Goal: Information Seeking & Learning: Learn about a topic

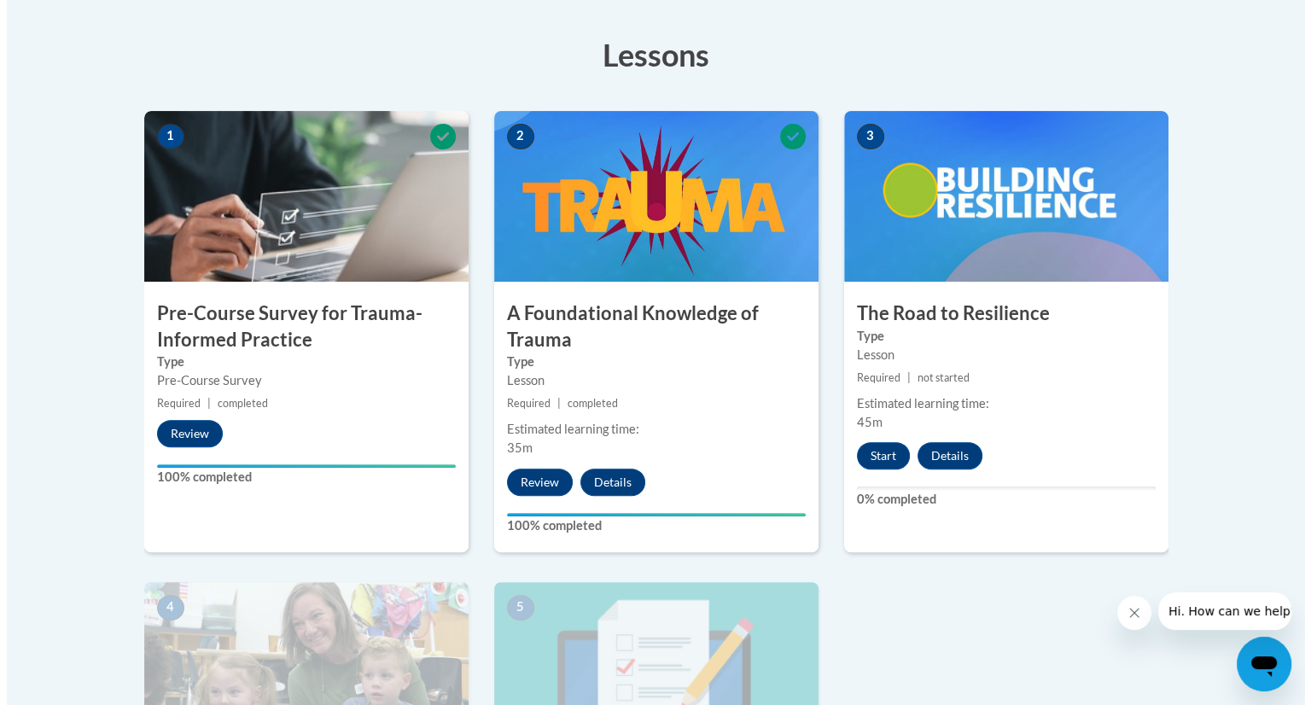
scroll to position [417, 0]
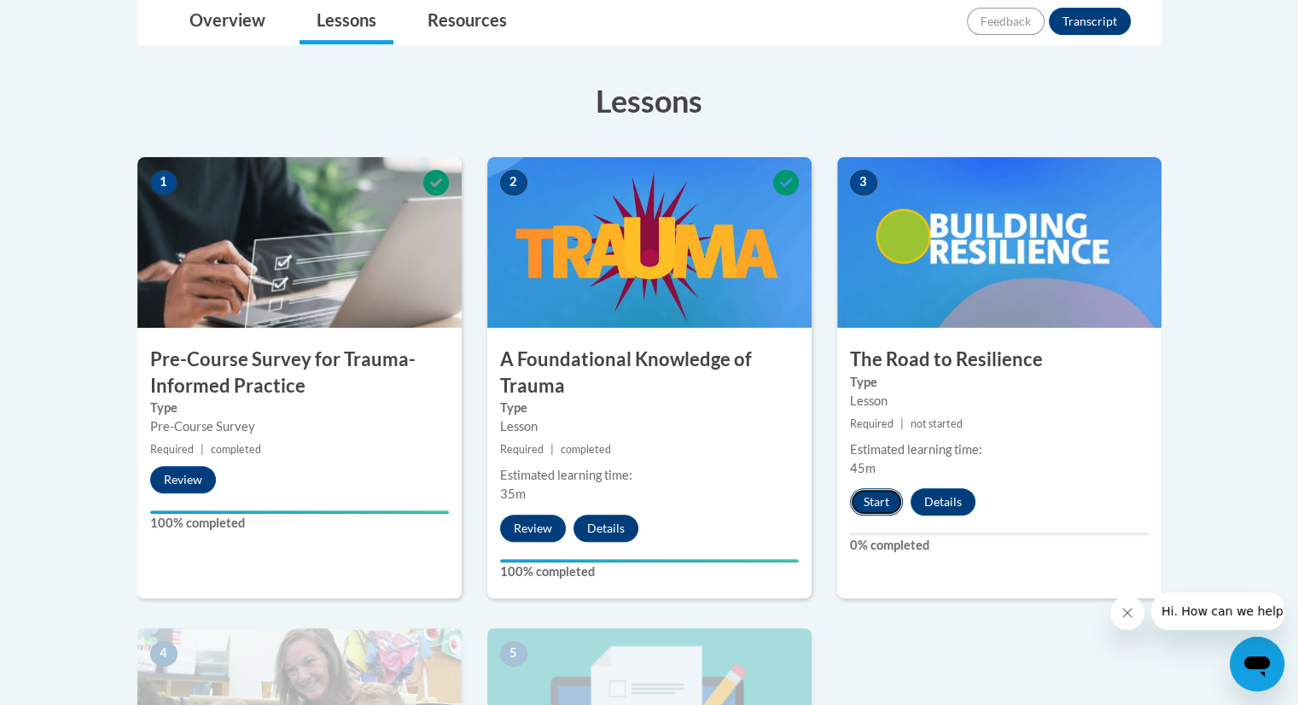
click at [890, 497] on button "Start" at bounding box center [876, 501] width 53 height 27
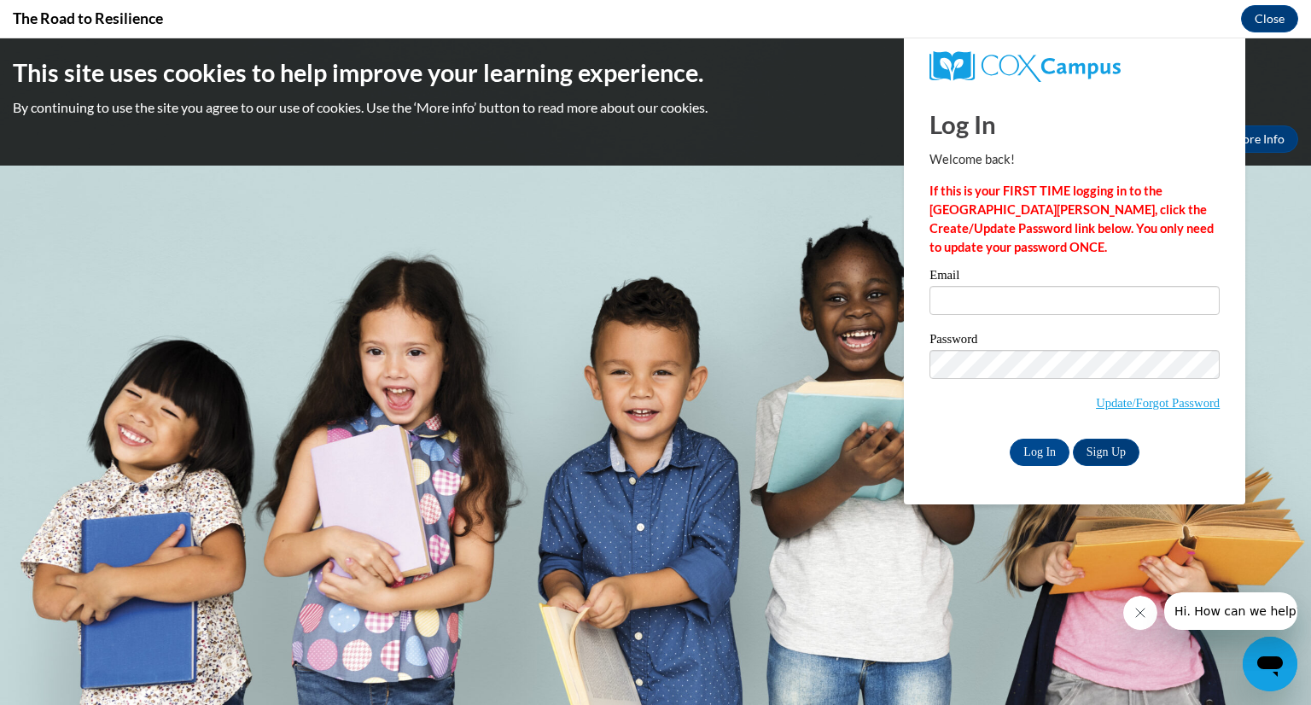
scroll to position [0, 0]
type input "mckenzie.hardy@delmar.k12.de.us"
click at [1038, 448] on input "Log In" at bounding box center [1040, 452] width 60 height 27
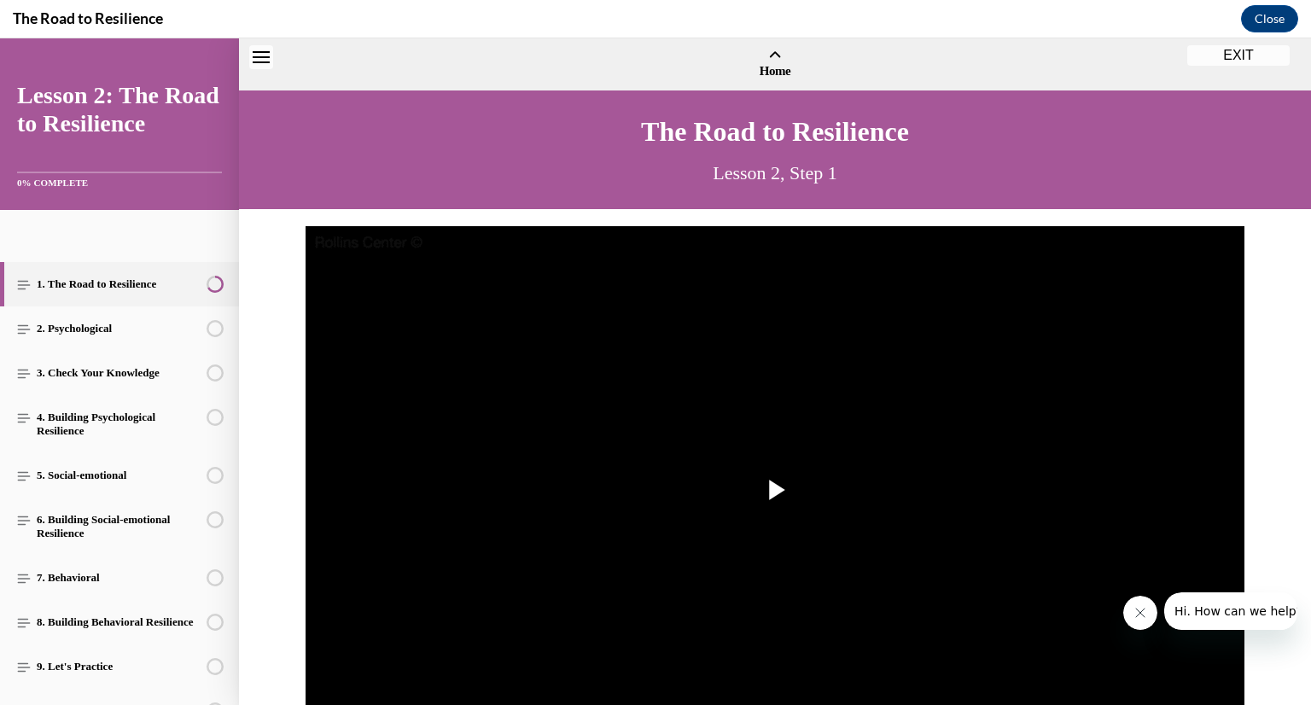
scroll to position [51, 0]
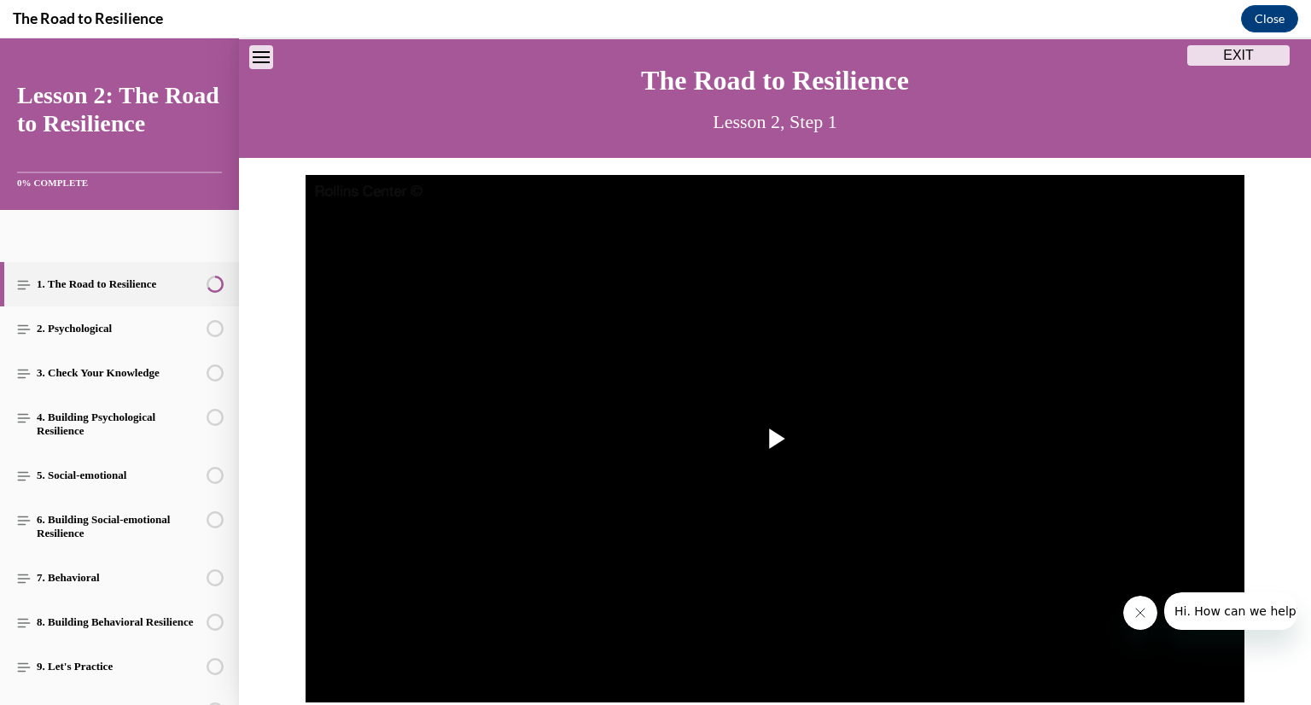
click at [1262, 62] on button "EXIT" at bounding box center [1238, 55] width 102 height 20
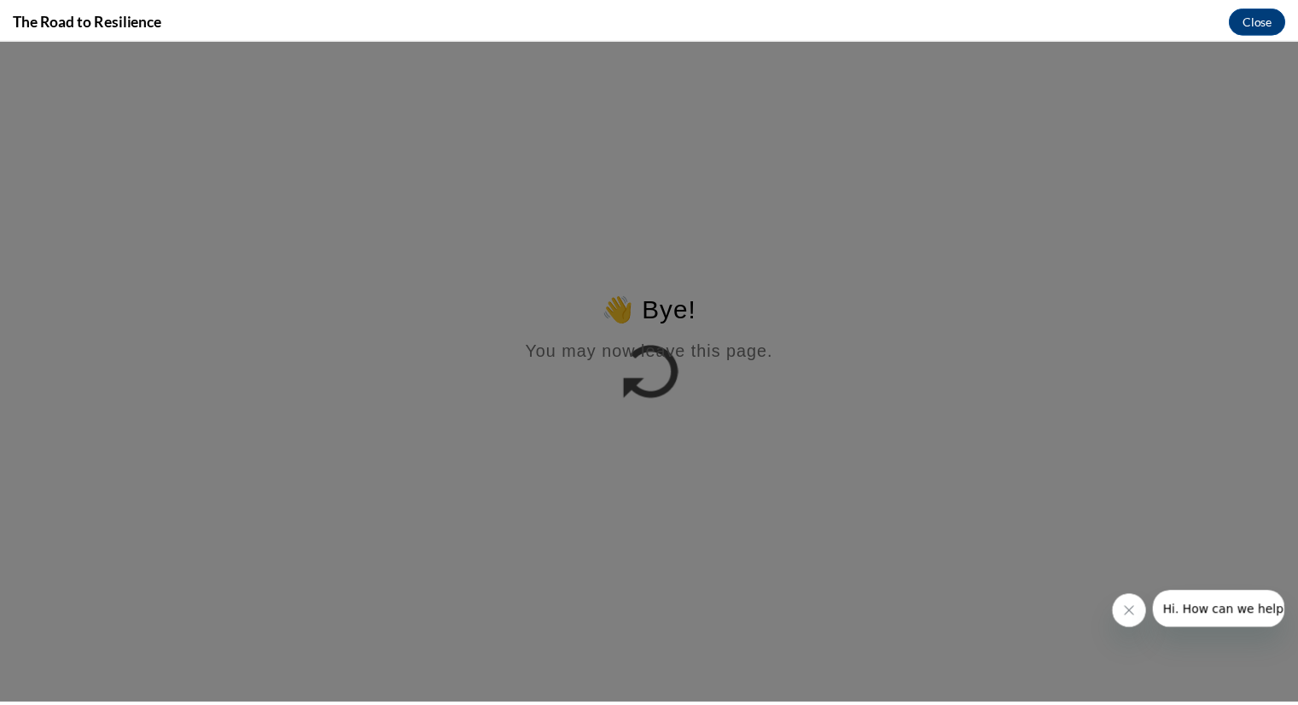
scroll to position [0, 0]
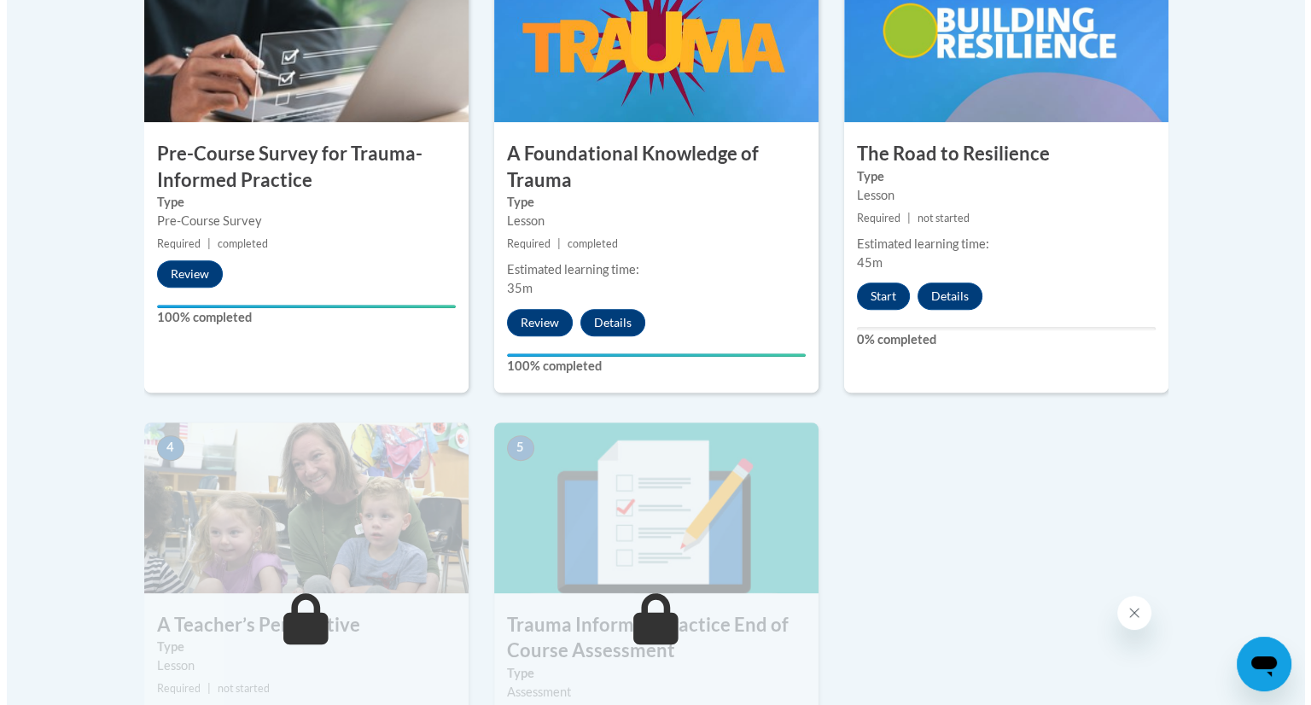
scroll to position [400, 0]
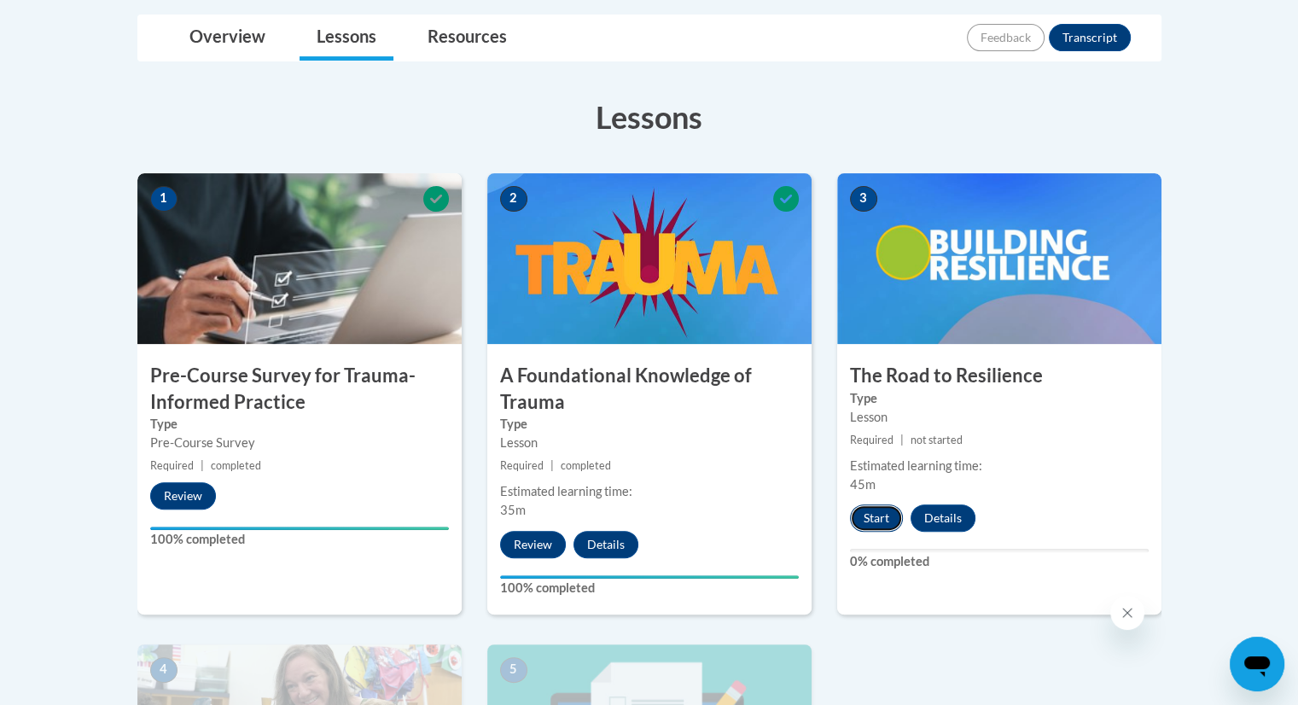
click at [877, 516] on button "Start" at bounding box center [876, 517] width 53 height 27
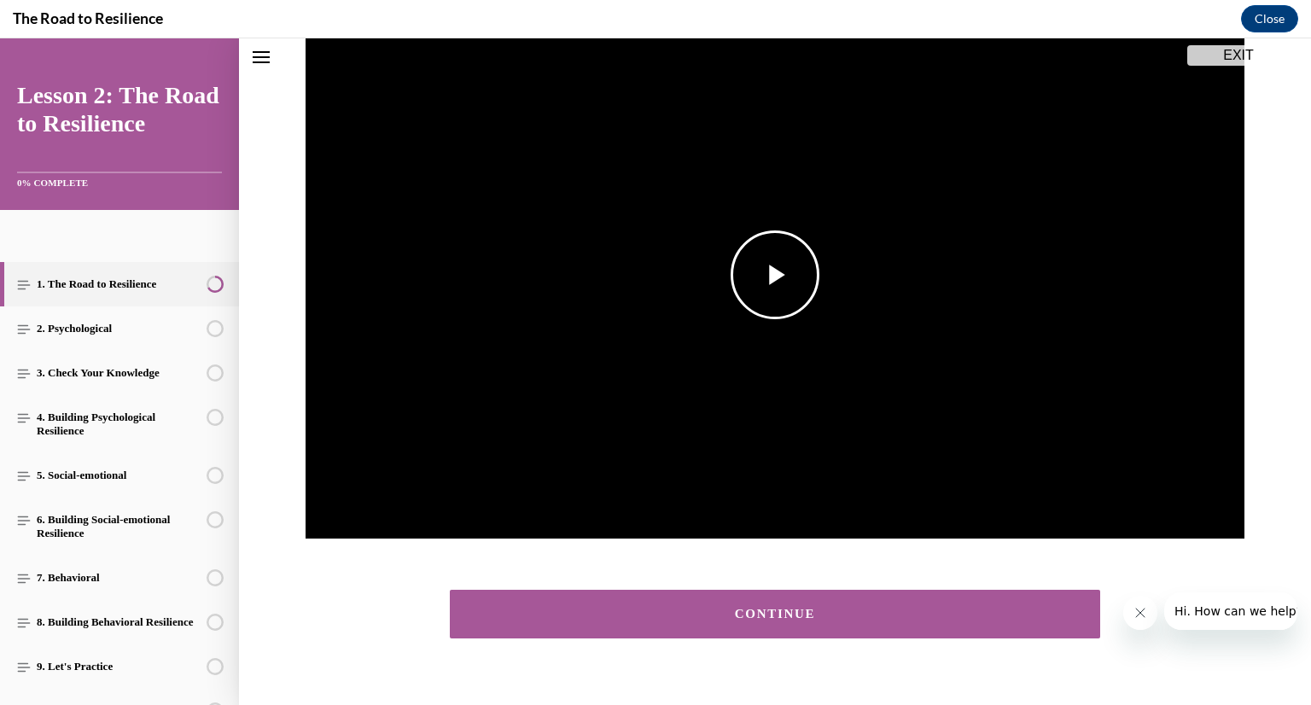
scroll to position [222, 0]
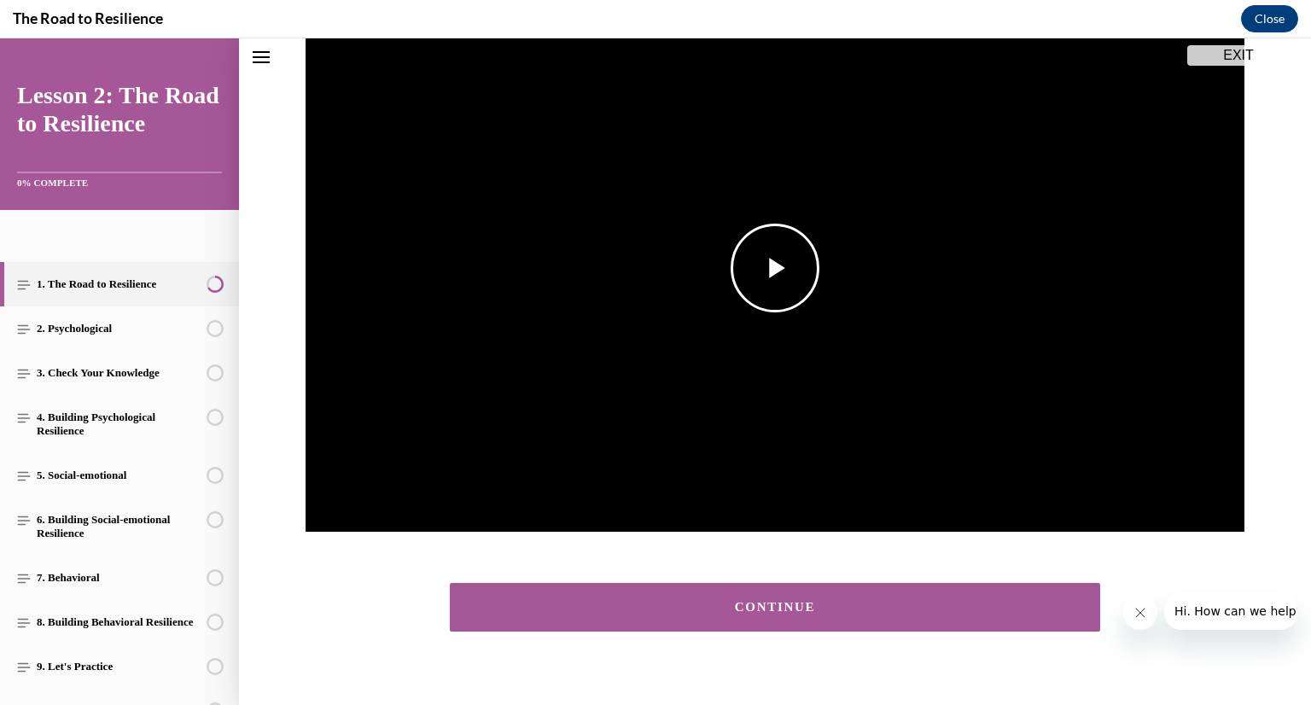
click at [775, 268] on span "Video player" at bounding box center [775, 268] width 0 height 0
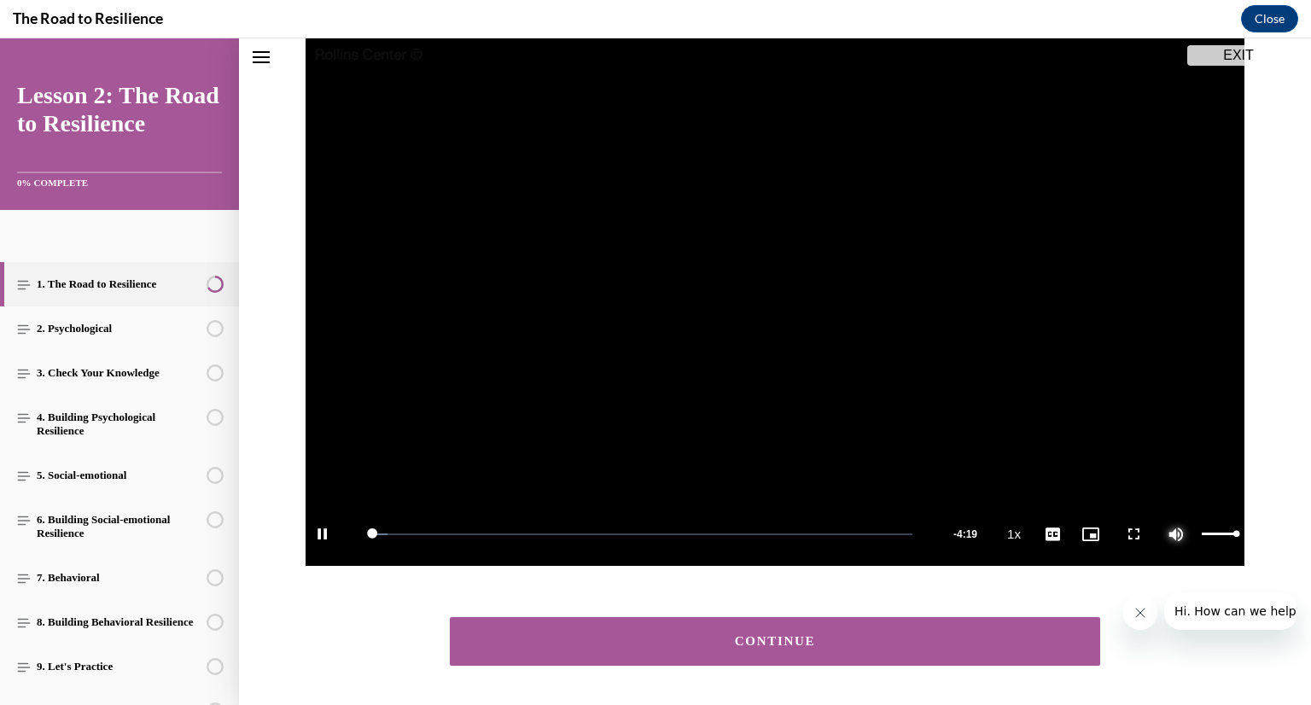
click at [1175, 534] on span "Video player" at bounding box center [1176, 534] width 34 height 0
